Goal: Contribute content: Contribute content

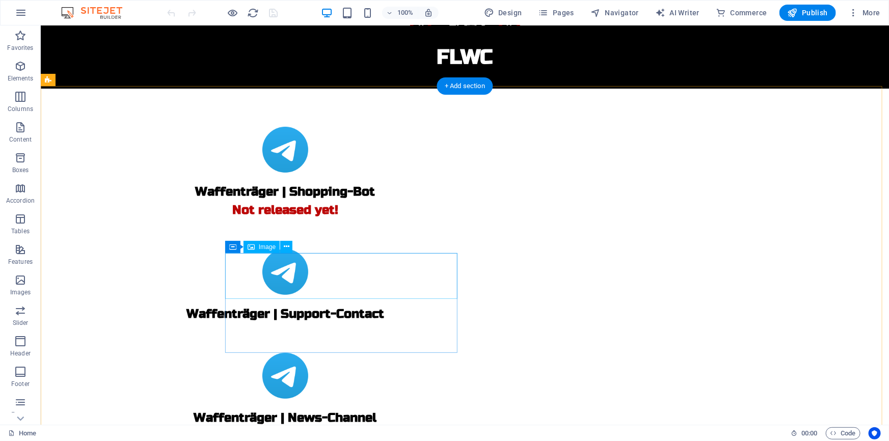
scroll to position [187, 0]
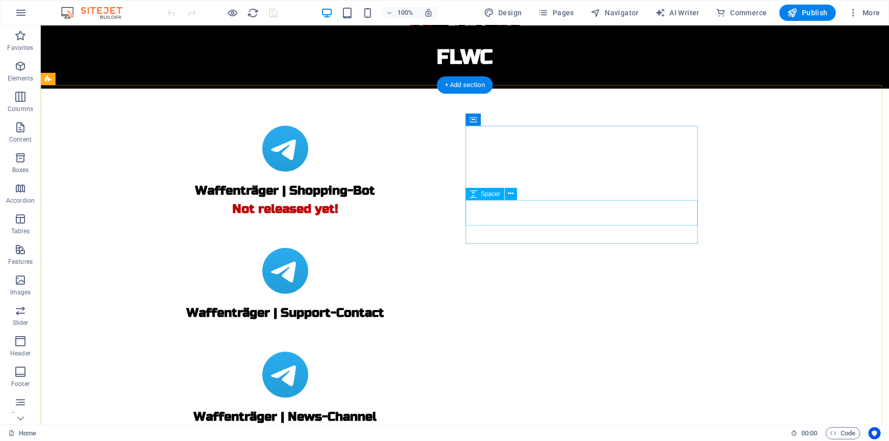
click at [521, 322] on div at bounding box center [284, 334] width 473 height 25
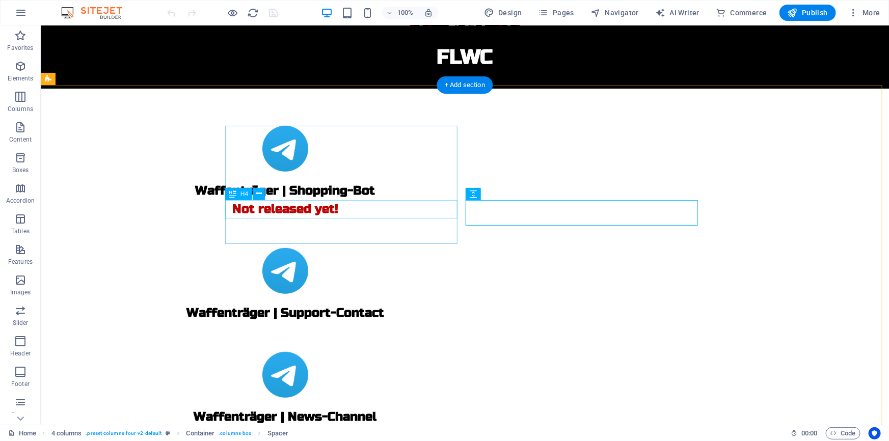
click at [405, 207] on div "Not released yet!" at bounding box center [284, 209] width 473 height 18
click at [512, 322] on div at bounding box center [284, 334] width 473 height 25
click at [425, 204] on div "Not released yet!" at bounding box center [284, 209] width 473 height 18
click at [433, 209] on div "Not released yet!" at bounding box center [284, 209] width 473 height 18
click at [384, 205] on div "Not released yet!" at bounding box center [284, 209] width 473 height 18
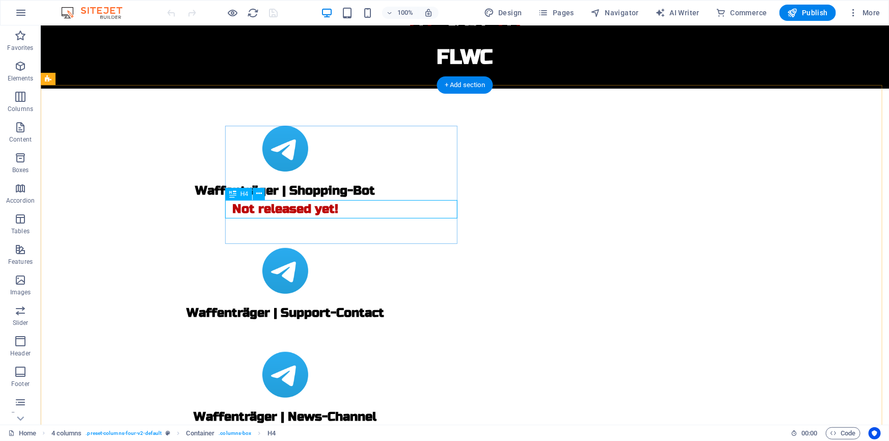
click at [384, 205] on div "Not released yet!" at bounding box center [284, 209] width 473 height 18
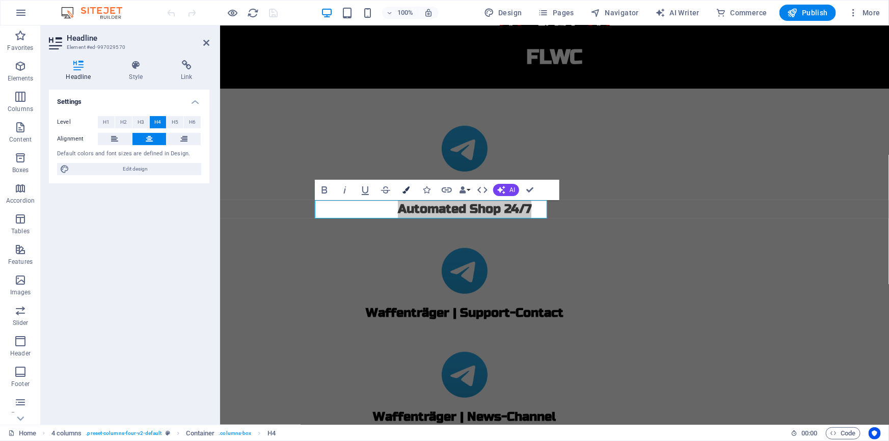
click at [403, 196] on button "Colors" at bounding box center [405, 190] width 19 height 20
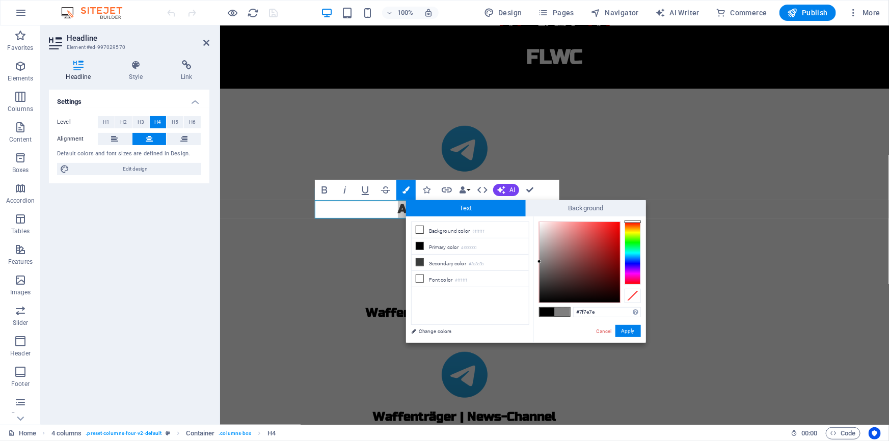
type input "#818080"
drag, startPoint x: 543, startPoint y: 268, endPoint x: 539, endPoint y: 261, distance: 7.8
click at [539, 261] on div at bounding box center [579, 262] width 80 height 80
click at [624, 333] on button "Apply" at bounding box center [627, 331] width 25 height 12
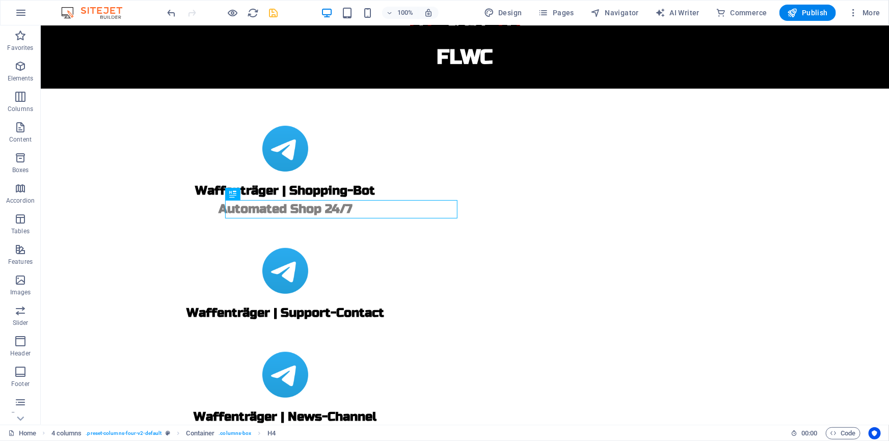
click at [273, 14] on icon "save" at bounding box center [274, 13] width 12 height 12
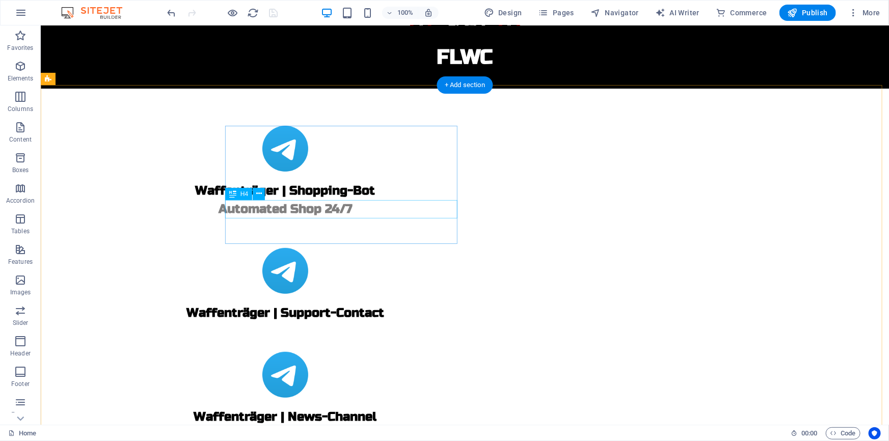
click at [393, 206] on div "Automated Shop 24/7" at bounding box center [284, 209] width 473 height 18
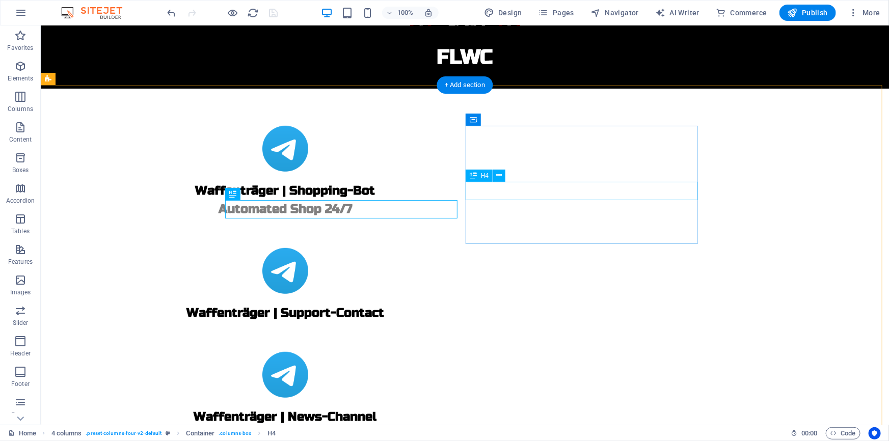
click at [521, 304] on div "Waffenträger | Support-Contact" at bounding box center [284, 313] width 473 height 18
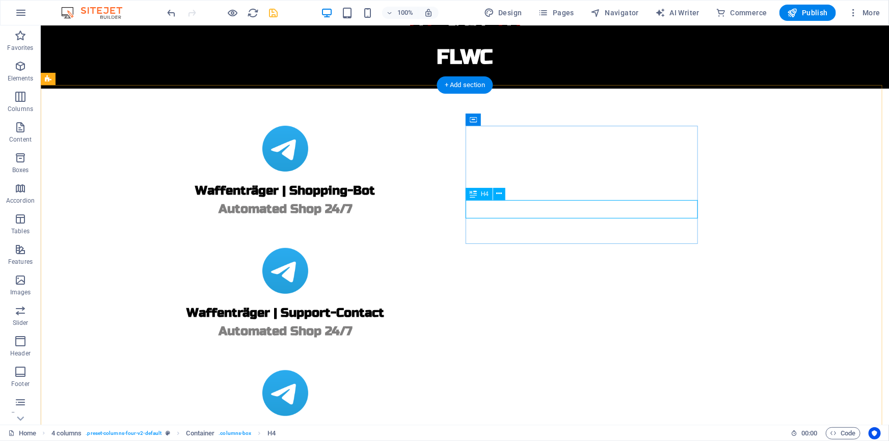
click at [521, 322] on div "Automated Shop 24/7" at bounding box center [284, 331] width 473 height 18
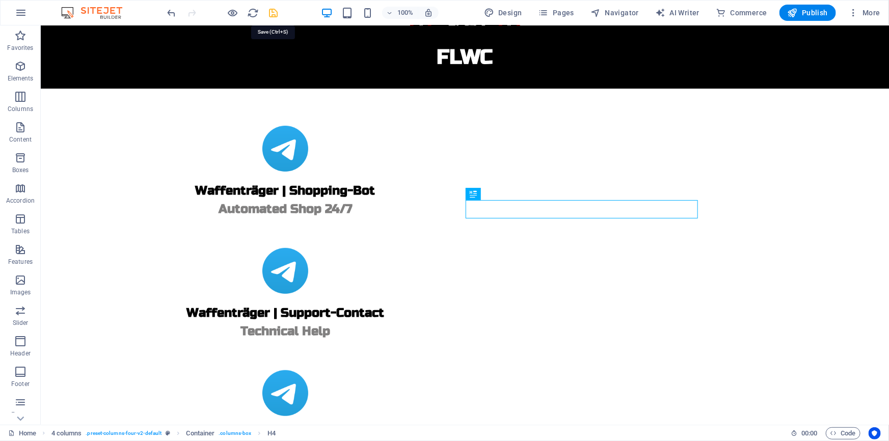
click at [272, 9] on icon "save" at bounding box center [274, 13] width 12 height 12
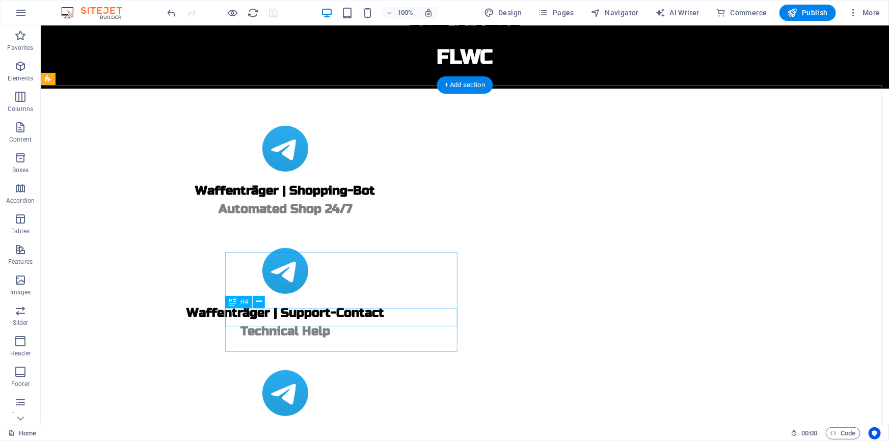
click at [364, 426] on div "Waffenträger | News-Channel" at bounding box center [284, 435] width 473 height 18
click at [391, 211] on div "Automated Shop 24/7" at bounding box center [284, 209] width 473 height 18
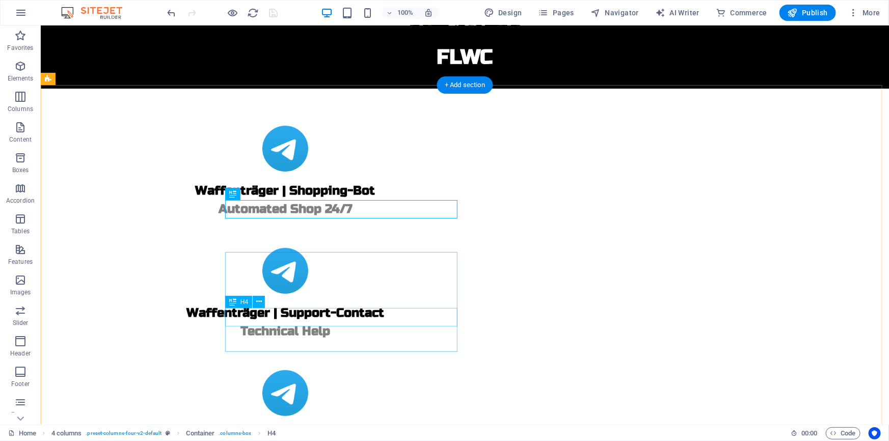
click at [369, 426] on div "Waffenträger | News-Channel" at bounding box center [284, 435] width 473 height 18
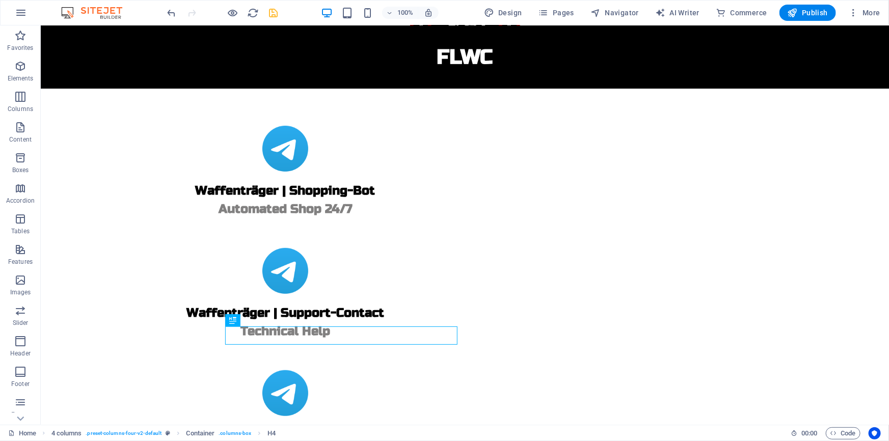
click at [273, 13] on icon "save" at bounding box center [274, 13] width 12 height 12
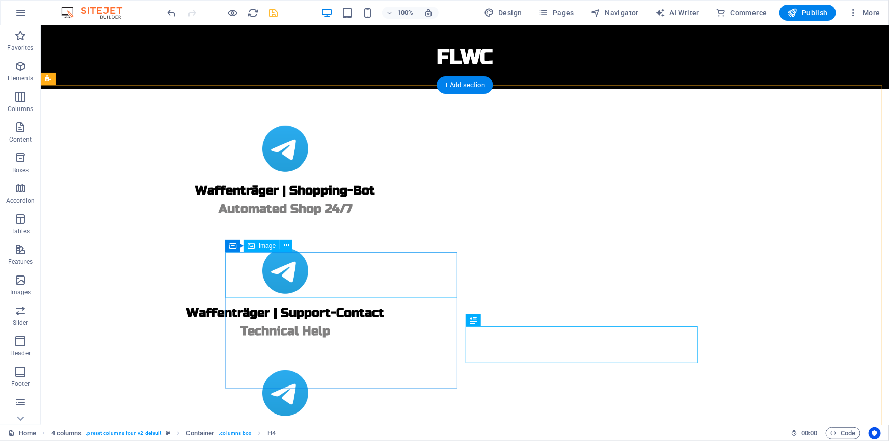
scroll to position [316, 0]
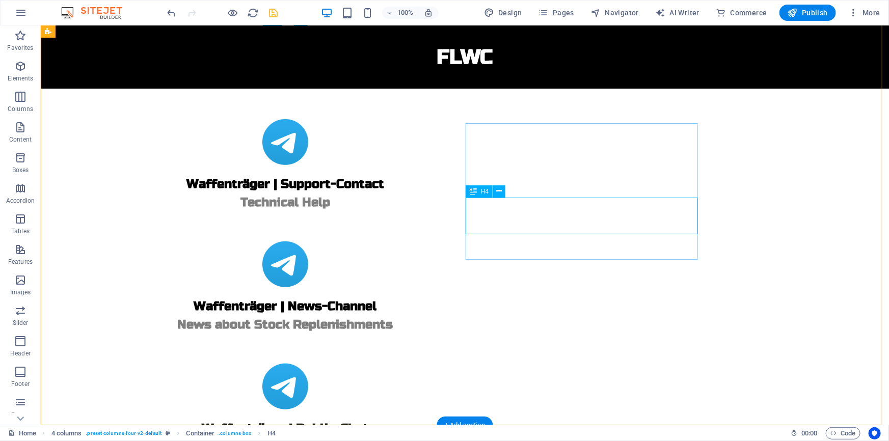
click at [521, 437] on div "Public Chat for Non-Members and partners" at bounding box center [284, 446] width 473 height 18
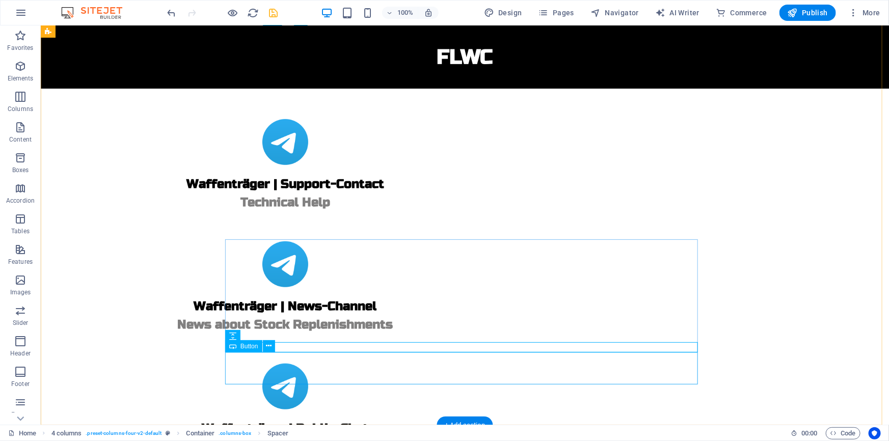
scroll to position [344, 0]
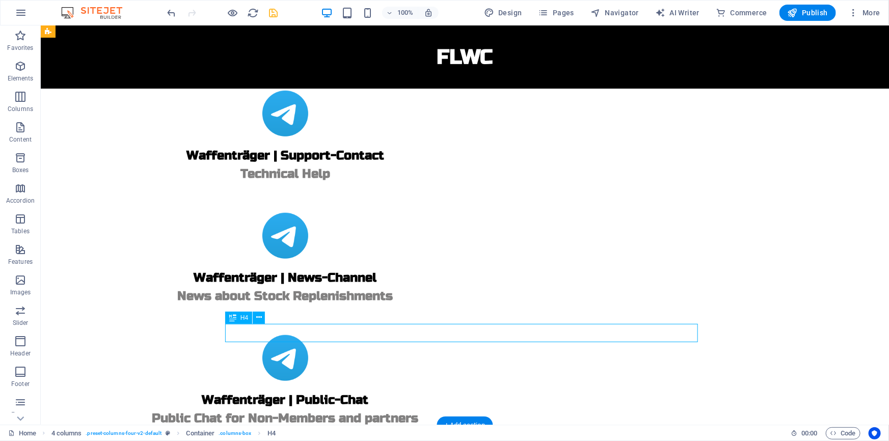
click at [269, 8] on icon "save" at bounding box center [274, 13] width 12 height 12
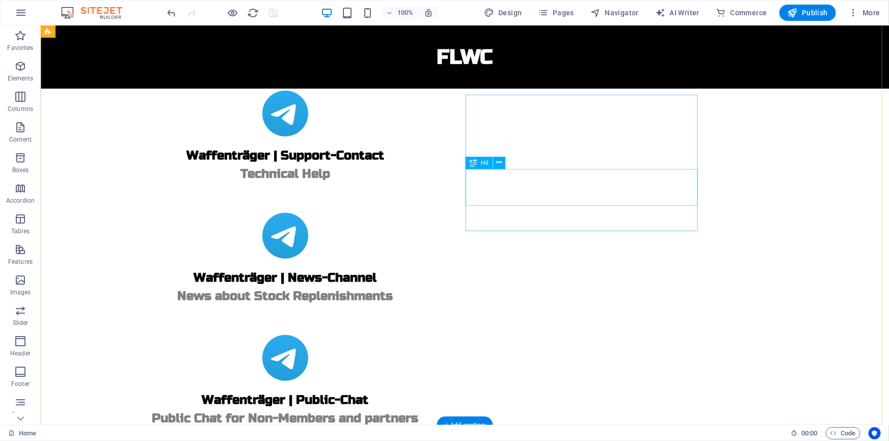
click at [521, 409] on div "Public Chat for Non-Members and partners" at bounding box center [284, 418] width 473 height 18
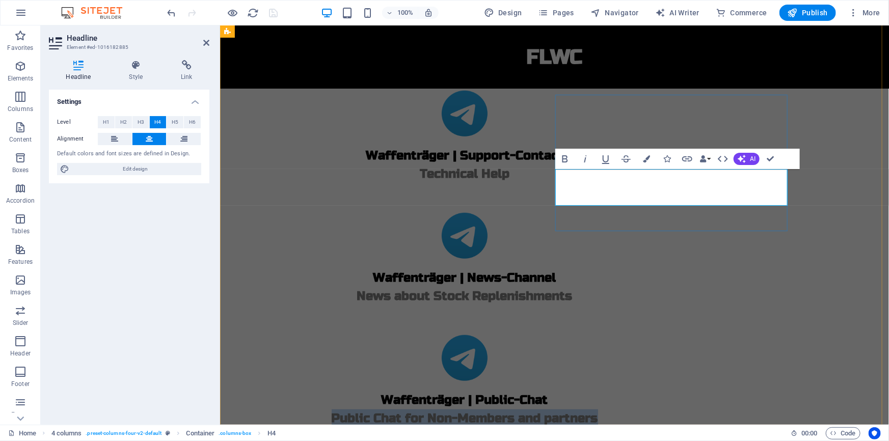
click at [597, 410] on span "Public Chat for Non-Members and partners" at bounding box center [464, 417] width 266 height 15
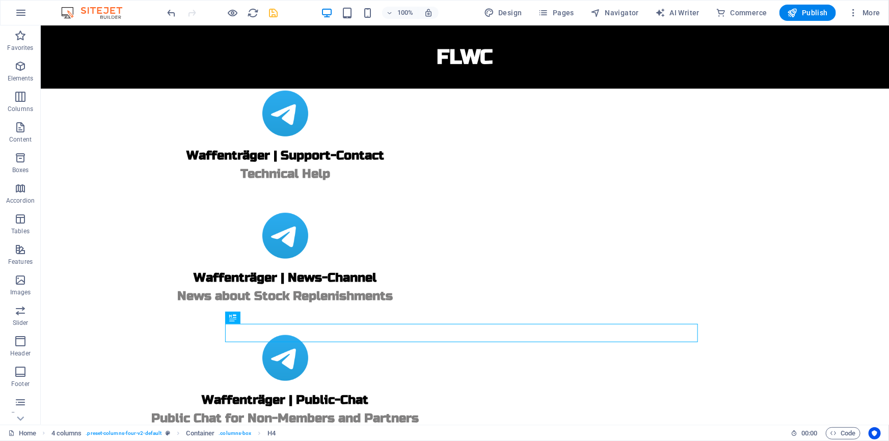
click at [271, 14] on icon "save" at bounding box center [274, 13] width 12 height 12
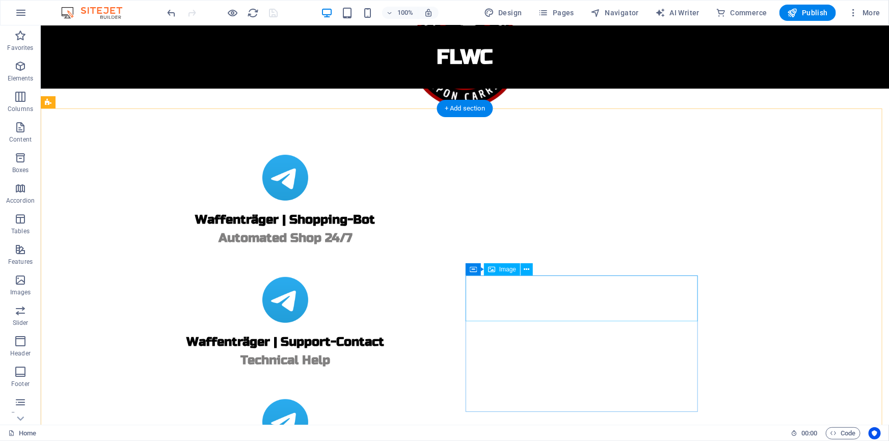
scroll to position [153, 0]
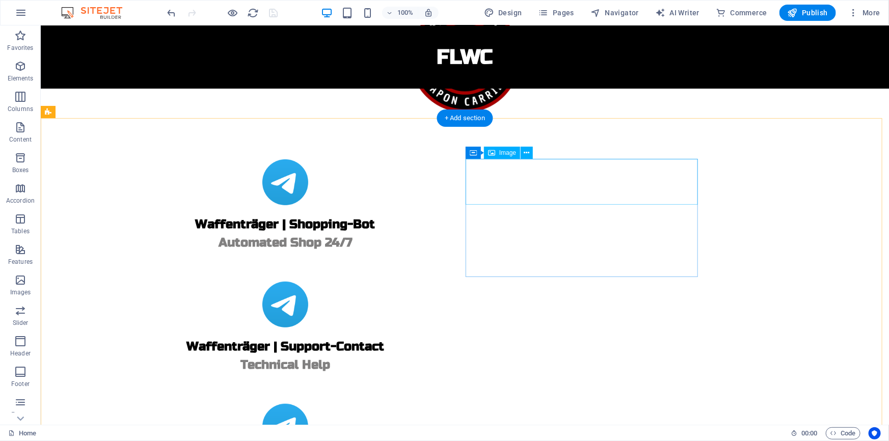
click at [521, 281] on figure at bounding box center [284, 304] width 473 height 46
select select "px"
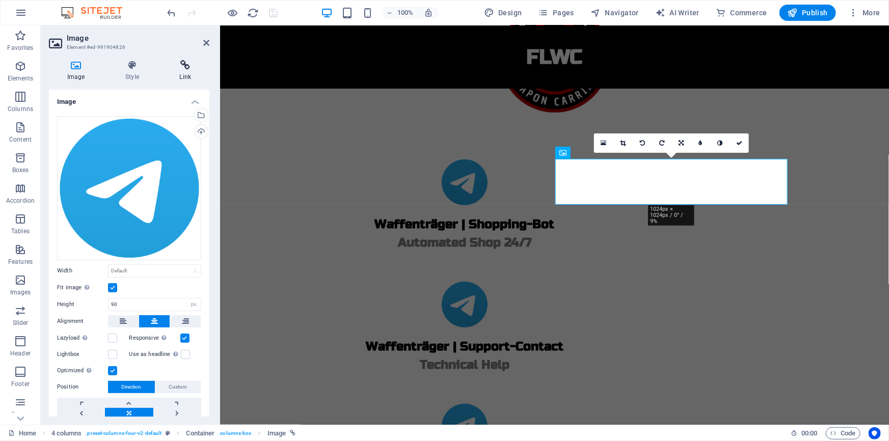
click at [186, 71] on h4 "Link" at bounding box center [185, 70] width 48 height 21
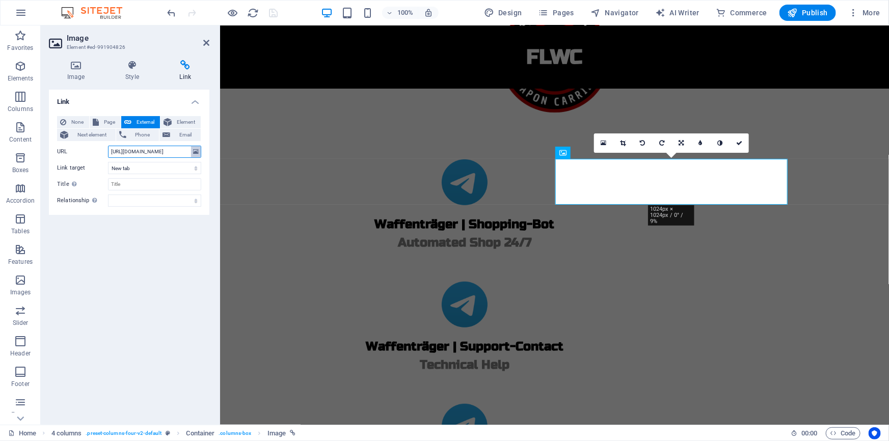
scroll to position [0, 4]
drag, startPoint x: 178, startPoint y: 150, endPoint x: 198, endPoint y: 150, distance: 19.4
click at [198, 150] on div "URL [URL][DOMAIN_NAME]" at bounding box center [129, 152] width 144 height 12
click at [731, 145] on link at bounding box center [738, 142] width 19 height 19
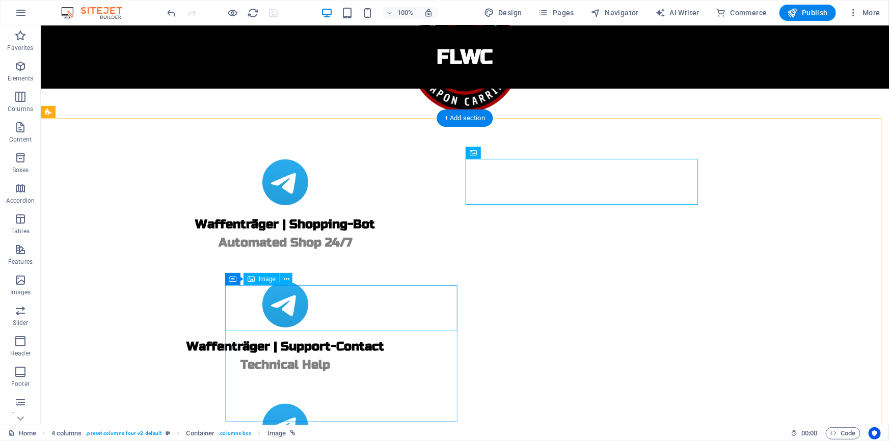
click at [331, 403] on figure at bounding box center [284, 426] width 473 height 46
select select "px"
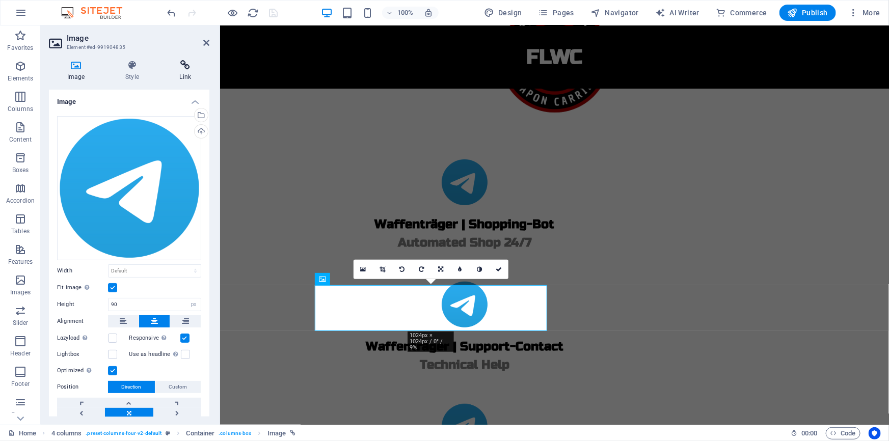
click at [197, 72] on h4 "Link" at bounding box center [185, 70] width 48 height 21
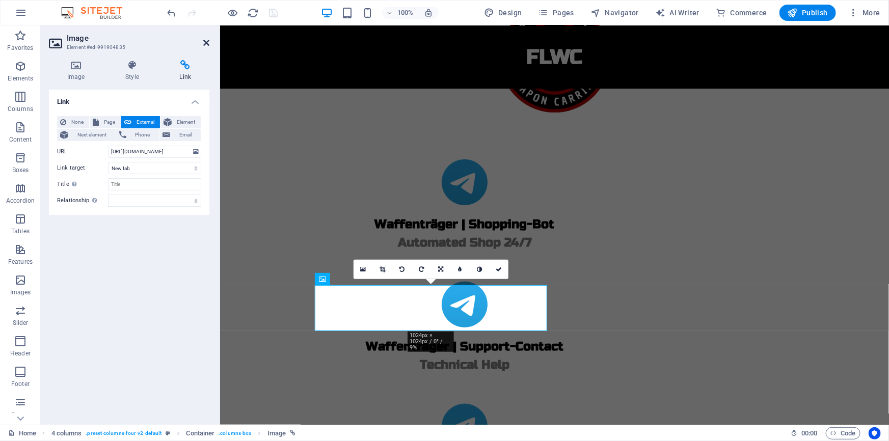
drag, startPoint x: 207, startPoint y: 46, endPoint x: 248, endPoint y: 71, distance: 48.0
click at [207, 46] on icon at bounding box center [206, 43] width 6 height 8
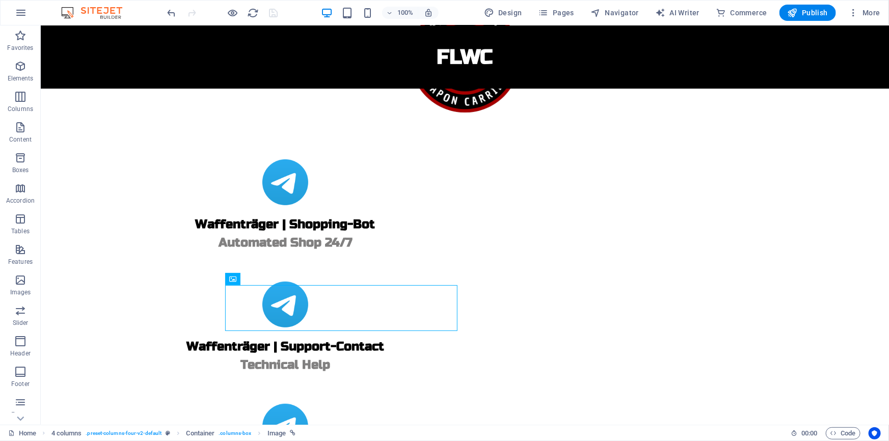
click at [276, 15] on div at bounding box center [223, 13] width 114 height 16
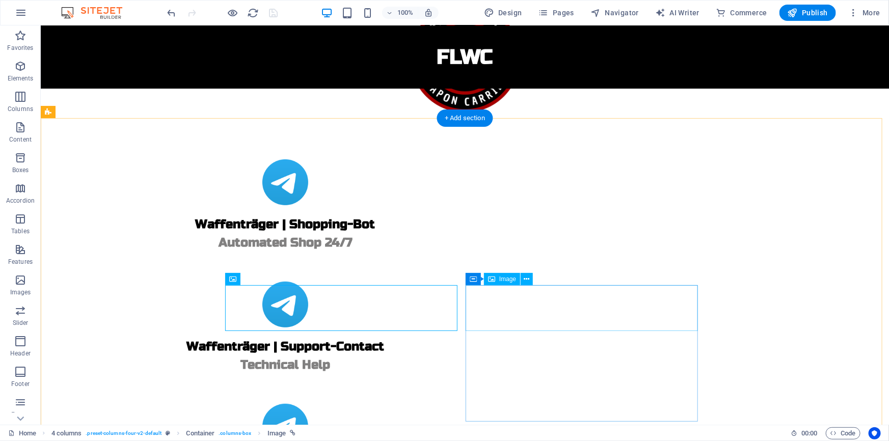
select select "px"
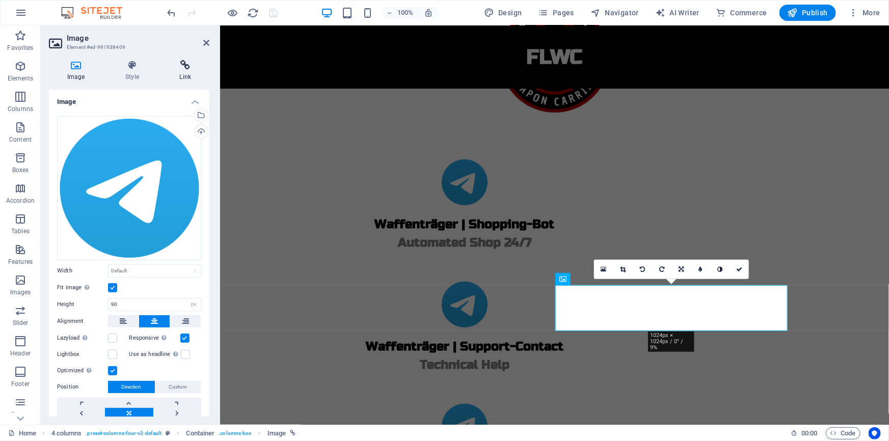
click at [185, 77] on h4 "Link" at bounding box center [185, 70] width 48 height 21
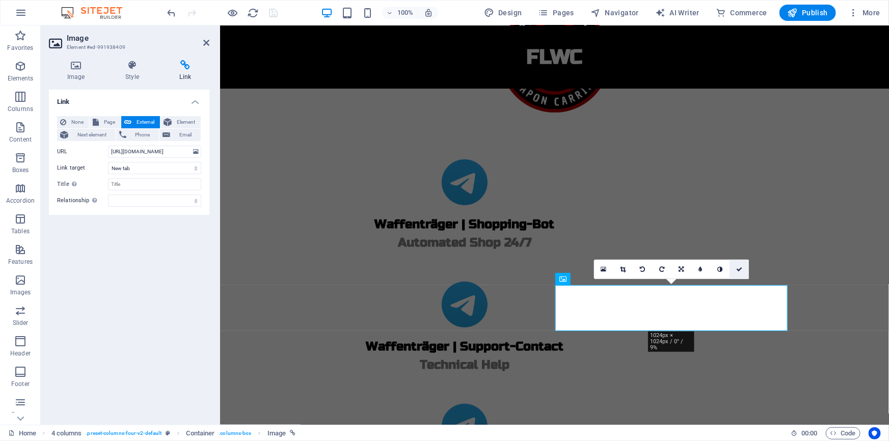
click at [736, 269] on icon at bounding box center [739, 269] width 6 height 6
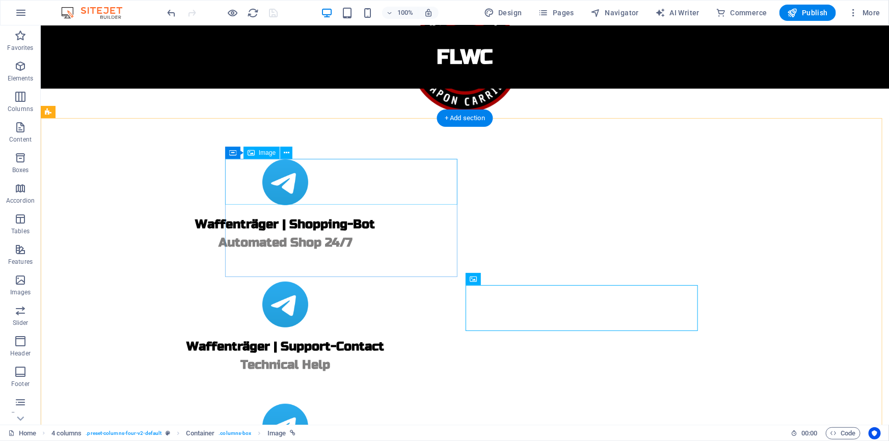
click at [353, 183] on figure at bounding box center [284, 182] width 473 height 46
select select "px"
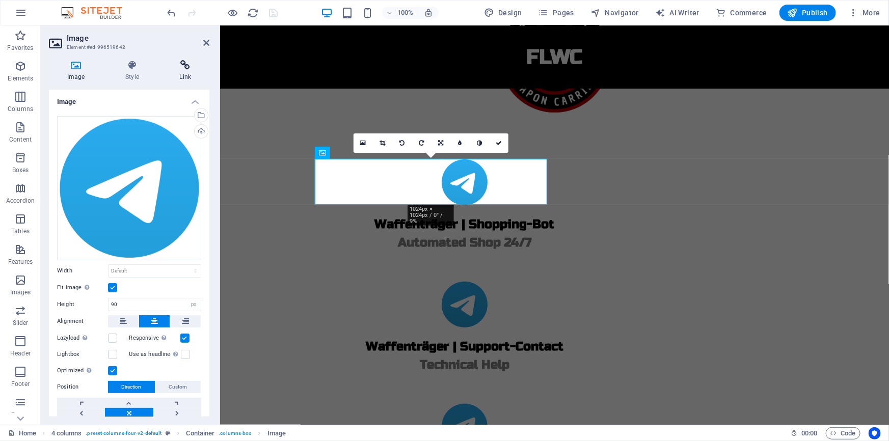
click at [184, 78] on h4 "Link" at bounding box center [185, 70] width 48 height 21
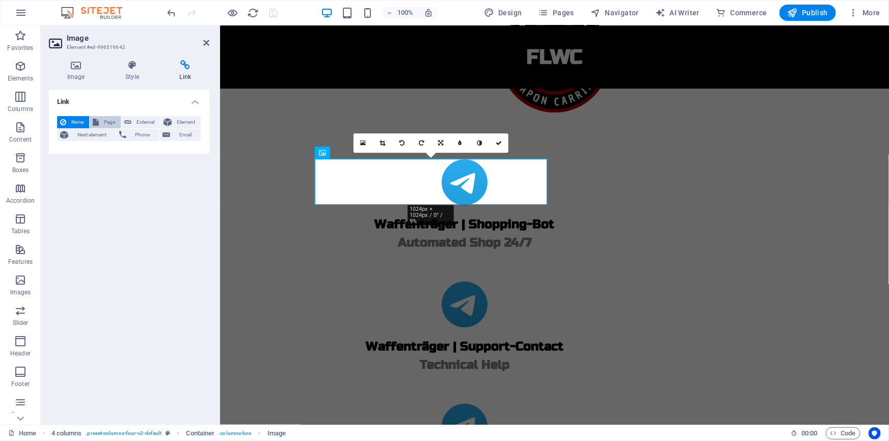
click at [110, 119] on span "Page" at bounding box center [110, 122] width 16 height 12
select select
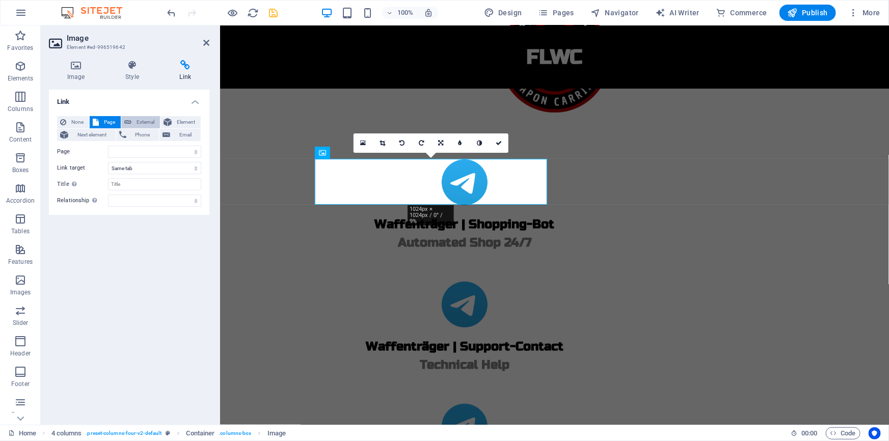
click at [126, 120] on icon at bounding box center [127, 122] width 7 height 12
select select "blank"
click at [128, 149] on input "URL" at bounding box center [154, 152] width 93 height 12
type input "[URL][DOMAIN_NAME]"
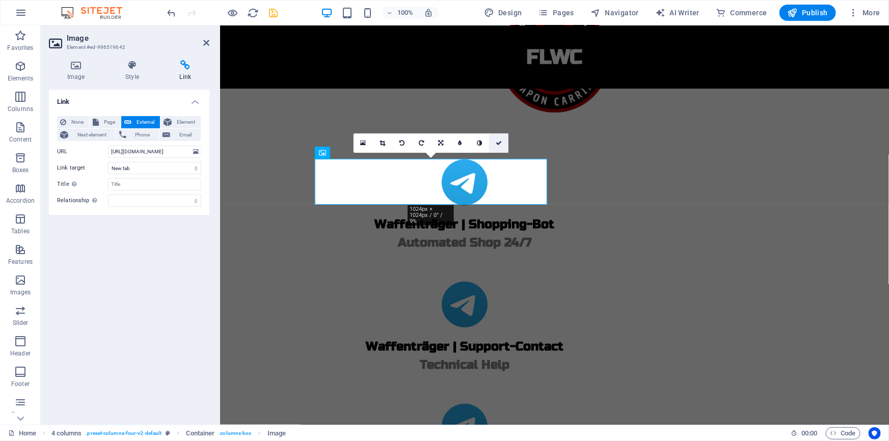
scroll to position [0, 0]
click at [498, 145] on icon at bounding box center [499, 143] width 6 height 6
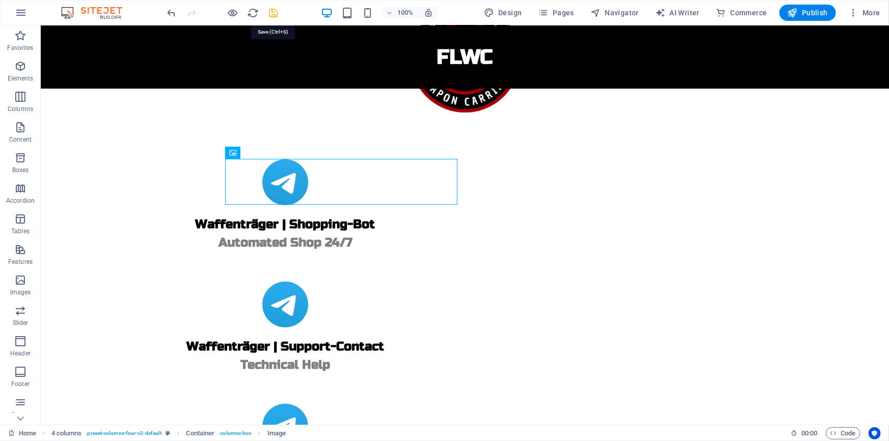
click at [271, 14] on icon "save" at bounding box center [274, 13] width 12 height 12
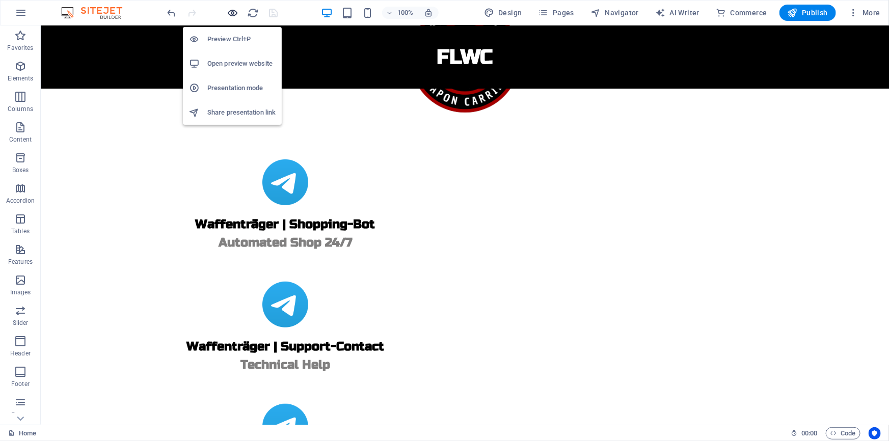
click at [236, 13] on icon "button" at bounding box center [233, 13] width 12 height 12
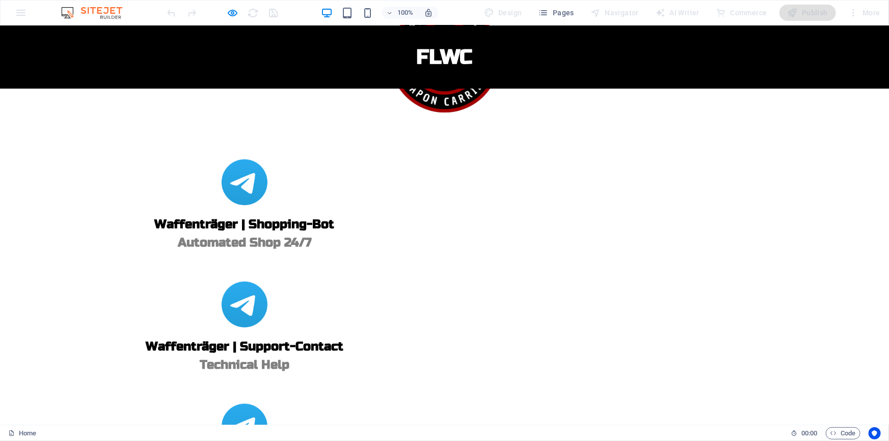
click at [267, 187] on img at bounding box center [245, 182] width 46 height 46
click at [267, 15] on div at bounding box center [223, 13] width 114 height 16
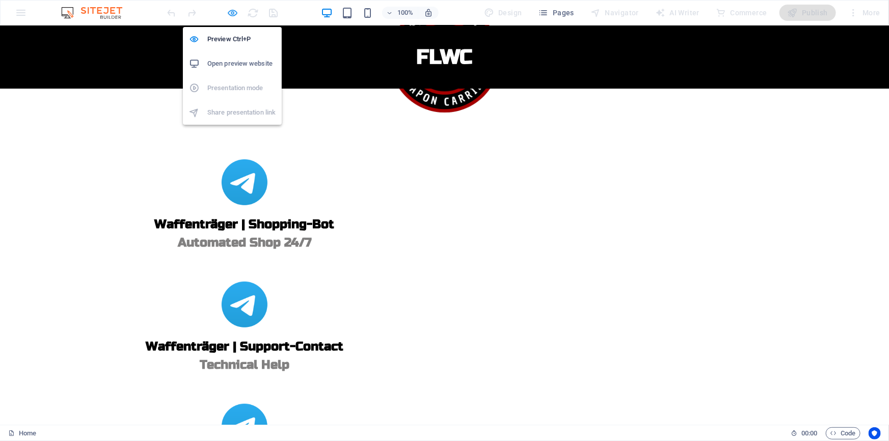
click at [236, 15] on icon "button" at bounding box center [233, 13] width 12 height 12
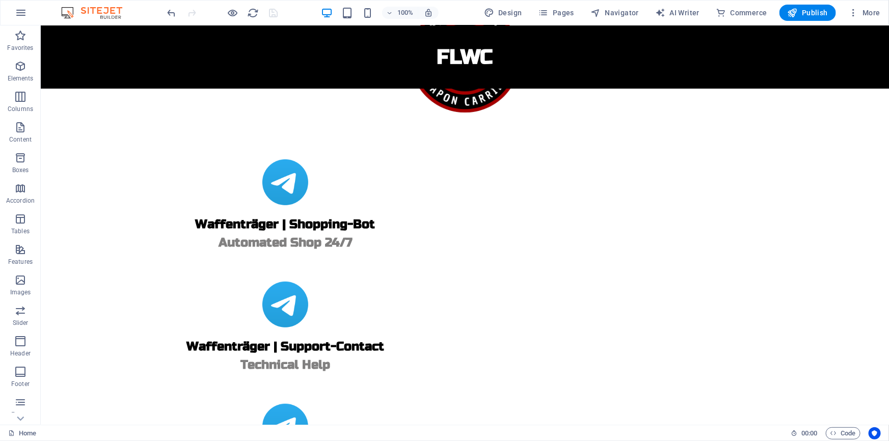
click at [272, 13] on div at bounding box center [223, 13] width 114 height 16
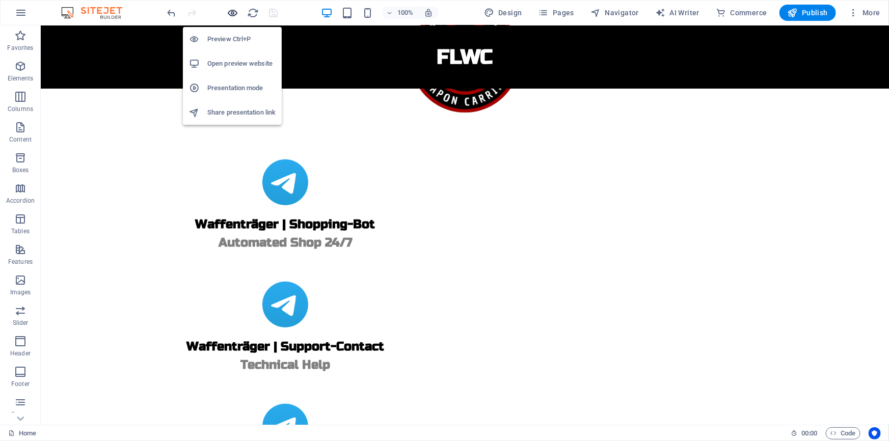
click at [235, 11] on icon "button" at bounding box center [233, 13] width 12 height 12
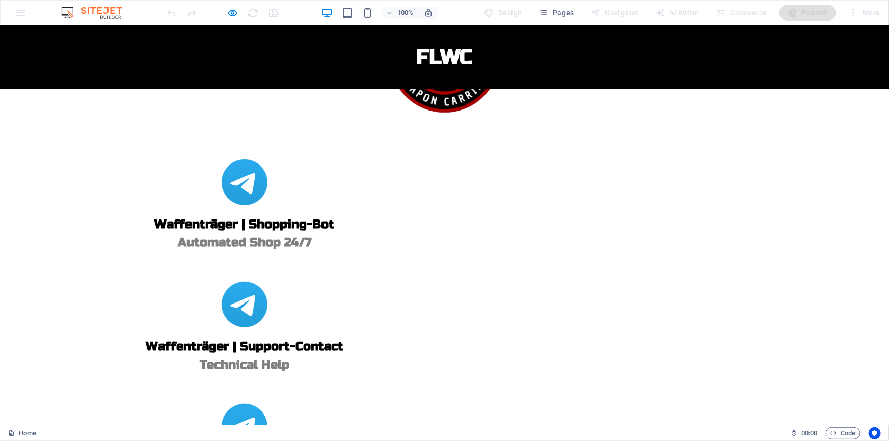
click at [267, 281] on img at bounding box center [245, 304] width 46 height 46
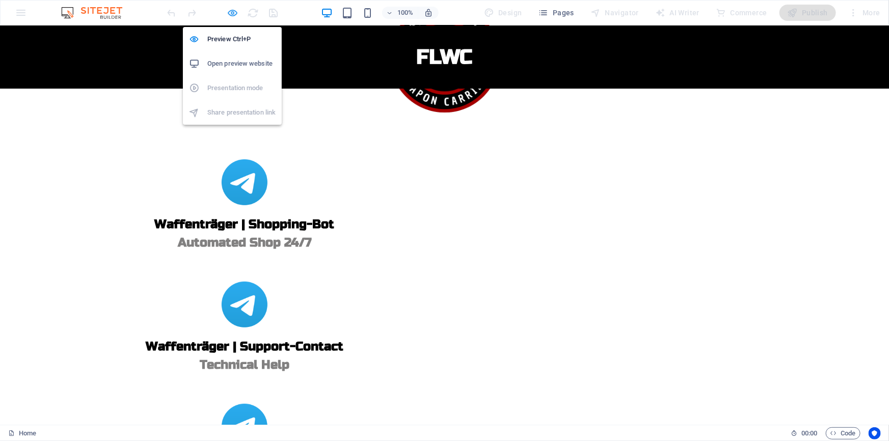
click at [227, 10] on icon "button" at bounding box center [233, 13] width 12 height 12
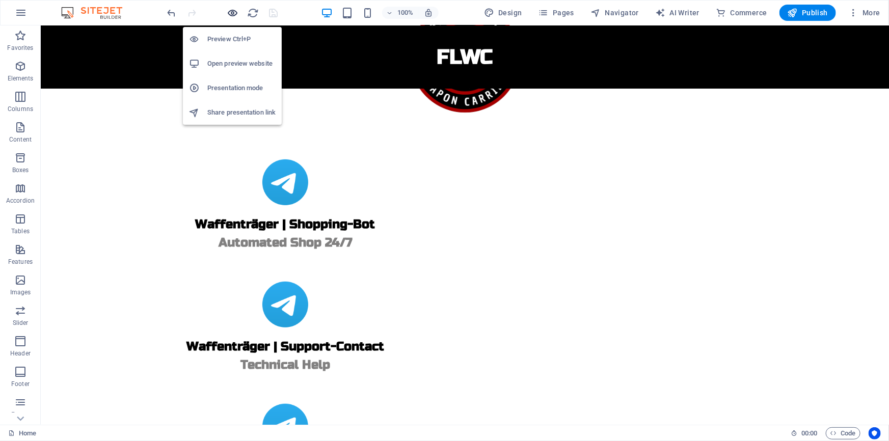
click at [227, 10] on icon "button" at bounding box center [233, 13] width 12 height 12
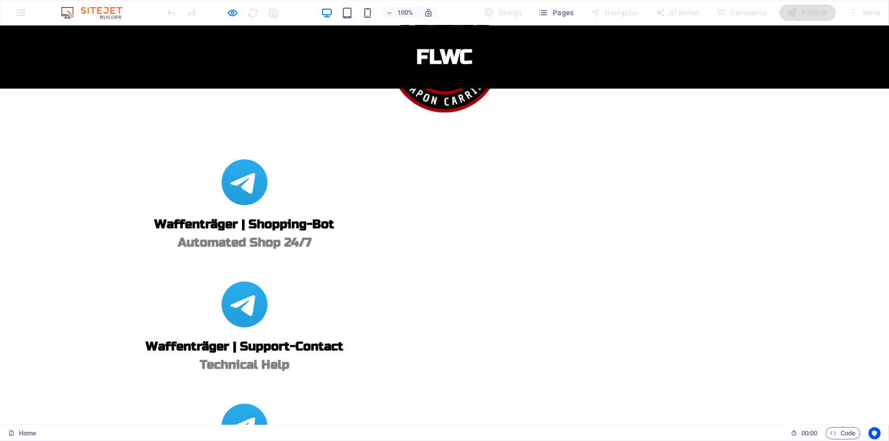
click at [267, 403] on img at bounding box center [245, 426] width 46 height 46
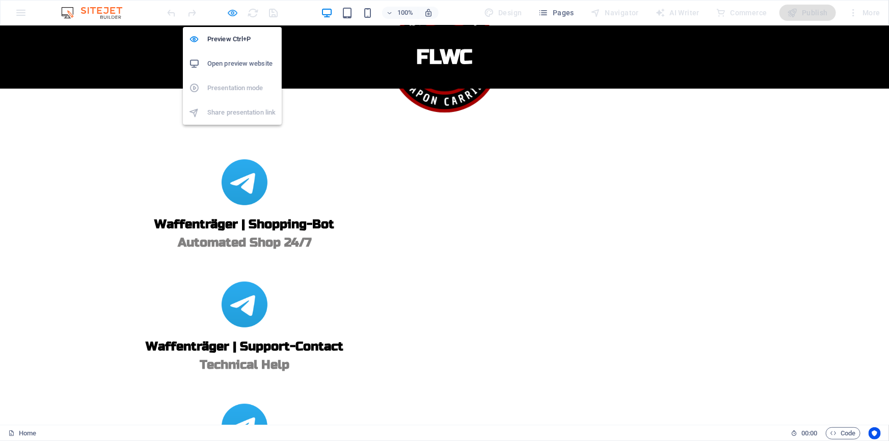
click at [236, 10] on icon "button" at bounding box center [233, 13] width 12 height 12
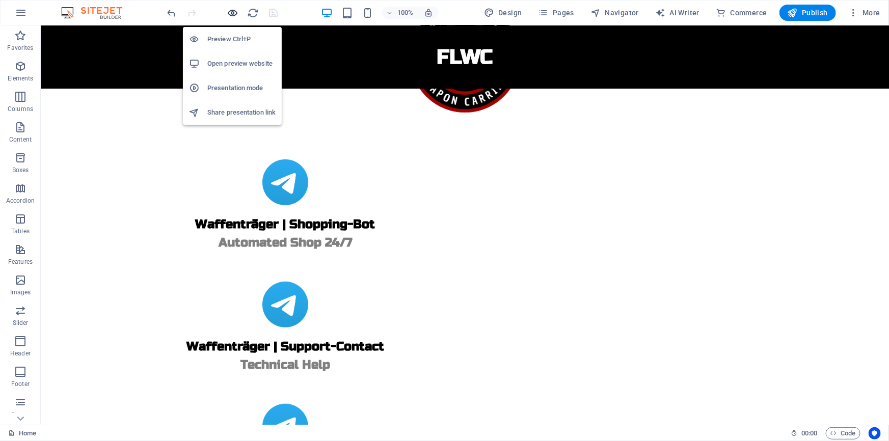
click at [236, 10] on icon "button" at bounding box center [233, 13] width 12 height 12
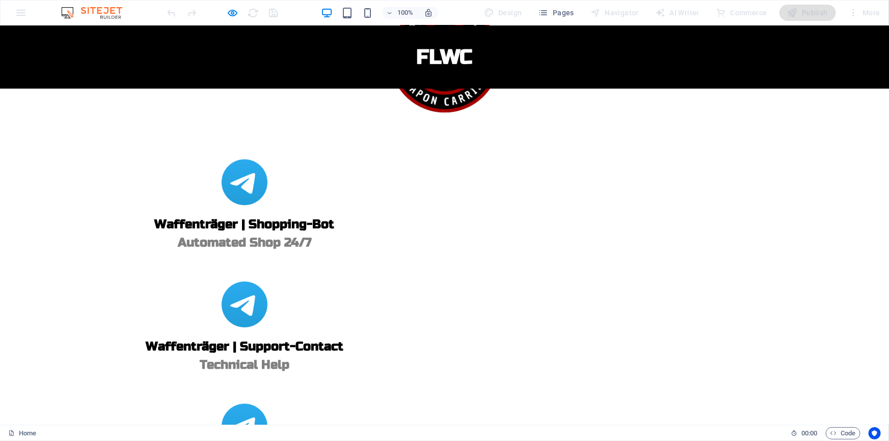
click at [232, 6] on div at bounding box center [223, 13] width 114 height 16
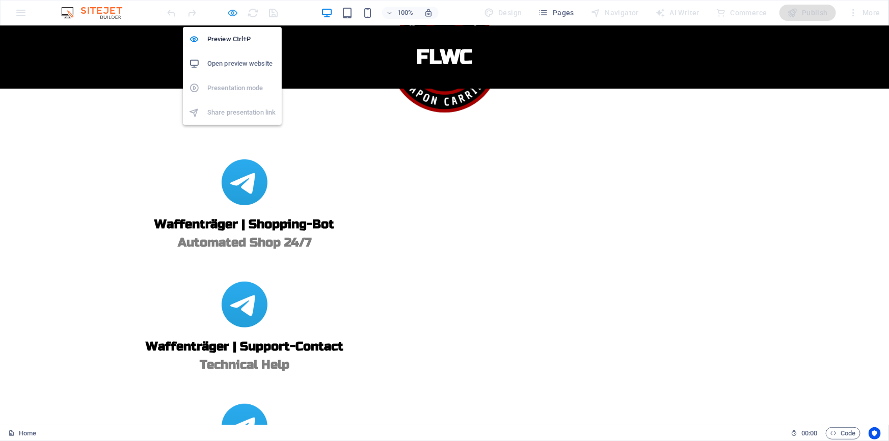
click at [233, 13] on icon "button" at bounding box center [233, 13] width 12 height 12
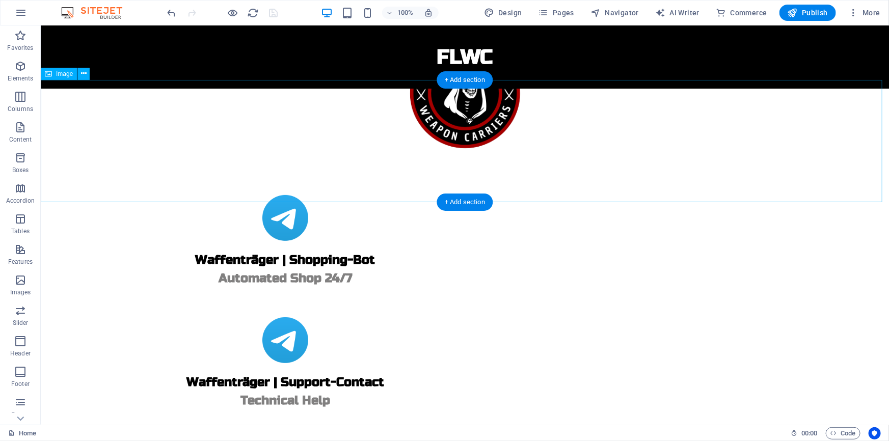
scroll to position [46, 0]
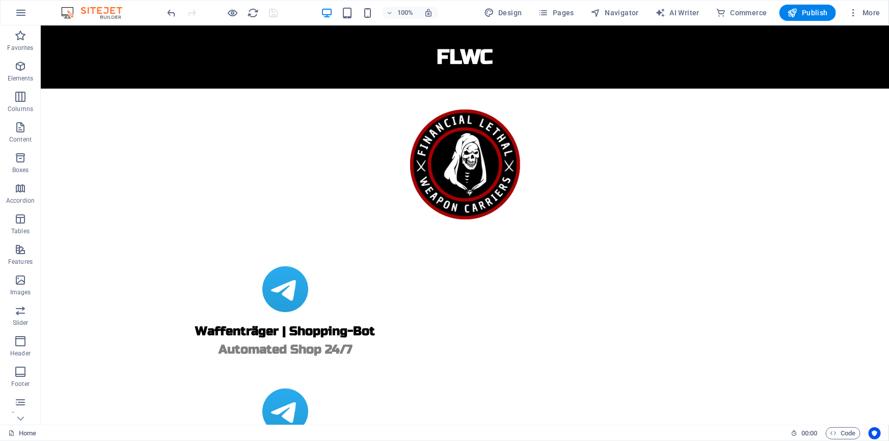
click at [275, 13] on div at bounding box center [223, 13] width 114 height 16
click at [814, 9] on span "Publish" at bounding box center [807, 13] width 40 height 10
